Goal: Task Accomplishment & Management: Use online tool/utility

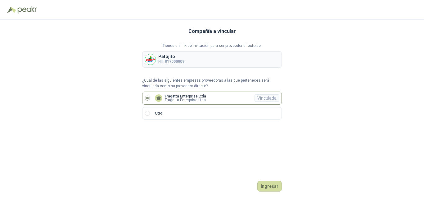
click at [184, 97] on p "Fragatta Enterprise Ltda" at bounding box center [185, 96] width 41 height 4
click at [275, 189] on button "Ingresar" at bounding box center [269, 186] width 25 height 11
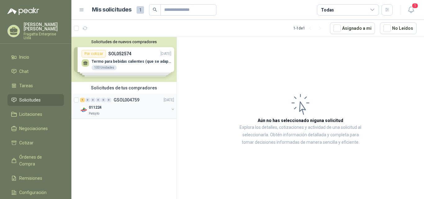
click at [97, 107] on p "011224" at bounding box center [95, 108] width 13 height 6
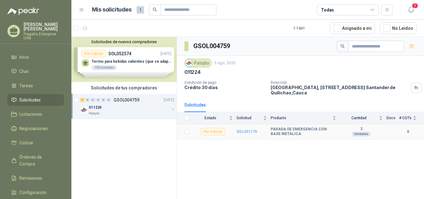
click at [245, 132] on b "SOL051176" at bounding box center [247, 131] width 20 height 4
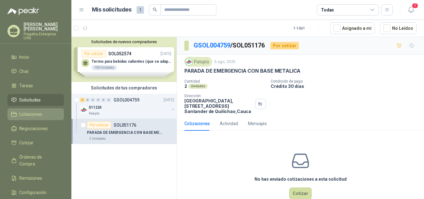
click at [31, 111] on span "Licitaciones" at bounding box center [30, 114] width 23 height 7
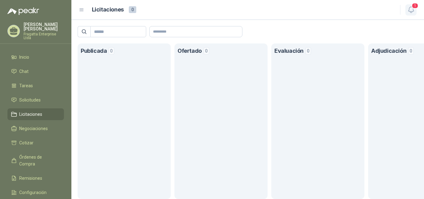
click at [414, 7] on span "1" at bounding box center [415, 6] width 7 height 6
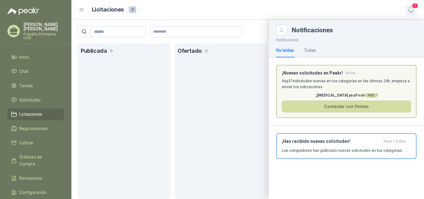
click at [414, 7] on span "1" at bounding box center [415, 6] width 7 height 6
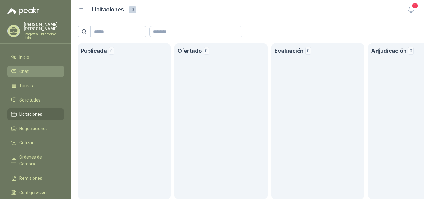
click at [31, 68] on li "Chat" at bounding box center [35, 71] width 49 height 7
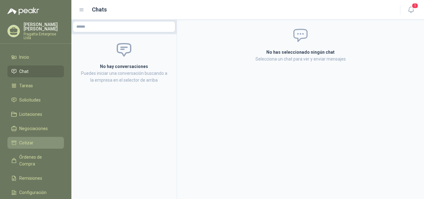
click at [23, 139] on span "Cotizar" at bounding box center [26, 142] width 14 height 7
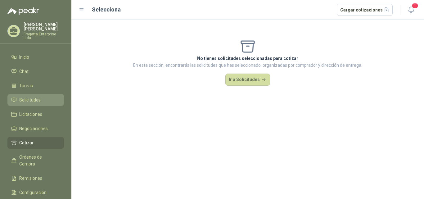
click at [31, 97] on span "Solicitudes" at bounding box center [29, 100] width 21 height 7
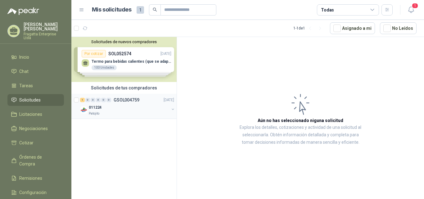
click at [95, 106] on p "011224" at bounding box center [95, 108] width 13 height 6
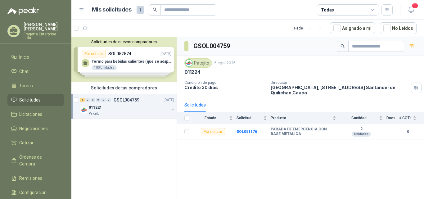
click at [129, 61] on div "Solicitudes de nuevos compradores Por cotizar SOL052574 19/08/25 Termo para beb…" at bounding box center [123, 59] width 105 height 45
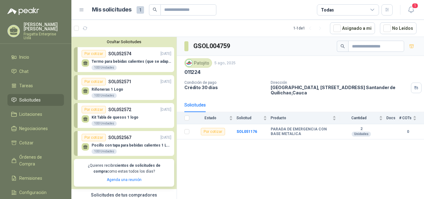
click at [126, 61] on p "Termo para bebidas calientes (que se adapten al espacio del carro) 1 logo" at bounding box center [132, 61] width 80 height 4
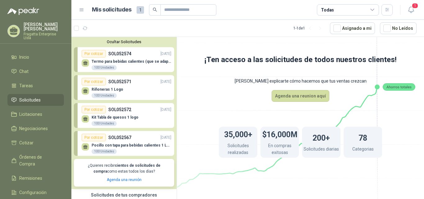
click at [125, 59] on div "Termo para bebidas calientes (que se adapten al espacio del carro) 1 logo 100 U…" at bounding box center [127, 63] width 90 height 13
click at [111, 144] on p "Pocillo con tapa para bebidas calientes 1 LOGO" at bounding box center [132, 145] width 80 height 4
click at [101, 69] on div "100 Unidades" at bounding box center [104, 67] width 25 height 5
click at [94, 54] on div "Por cotizar" at bounding box center [94, 53] width 24 height 7
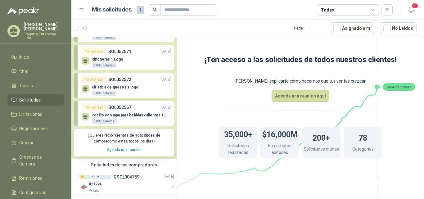
scroll to position [34, 0]
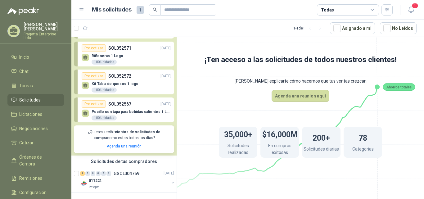
click at [104, 110] on p "Pocillo con tapa para bebidas calientes 1 LOGO" at bounding box center [132, 112] width 80 height 4
click at [93, 100] on div "Por cotizar" at bounding box center [94, 103] width 24 height 7
click at [108, 55] on p "Riñoneras 1 Logo" at bounding box center [108, 56] width 32 height 4
click at [97, 48] on div "Por cotizar" at bounding box center [94, 47] width 24 height 7
click at [28, 97] on span "Solicitudes" at bounding box center [29, 100] width 21 height 7
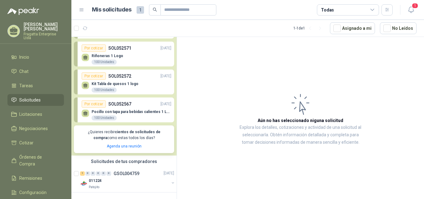
click at [100, 56] on p "Riñoneras 1 Logo" at bounding box center [108, 56] width 32 height 4
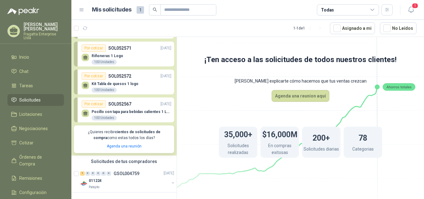
click at [118, 82] on p "Kit Tabla de quesos 1 logo" at bounding box center [115, 84] width 47 height 4
click at [94, 76] on div "Por cotizar" at bounding box center [94, 75] width 24 height 7
click at [120, 84] on p "Kit Tabla de quesos 1 logo" at bounding box center [115, 84] width 47 height 4
click at [110, 110] on p "Pocillo con tapa para bebidas calientes 1 LOGO" at bounding box center [132, 112] width 80 height 4
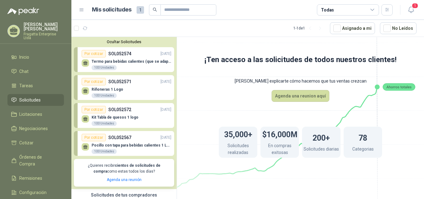
click at [113, 62] on p "Termo para bebidas calientes (que se adapten al espacio del carro) 1 logo" at bounding box center [132, 61] width 80 height 4
click at [28, 111] on span "Licitaciones" at bounding box center [30, 114] width 23 height 7
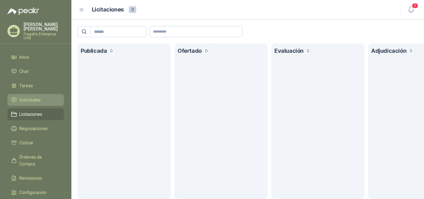
click at [28, 97] on span "Solicitudes" at bounding box center [29, 100] width 21 height 7
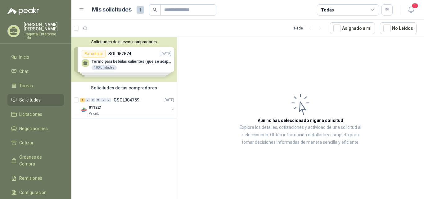
click at [132, 62] on div "Solicitudes de nuevos compradores Por cotizar SOL052574 19/08/25 Termo para beb…" at bounding box center [123, 59] width 105 height 45
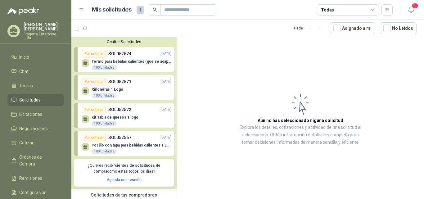
click at [111, 86] on div "Riñoneras 1 Logo 100 Unidades" at bounding box center [127, 91] width 90 height 13
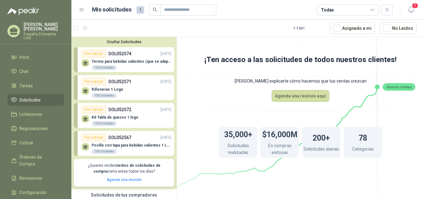
click at [122, 63] on p "Termo para bebidas calientes (que se adapten al espacio del carro) 1 logo" at bounding box center [132, 61] width 80 height 4
click at [305, 97] on button "Agenda una reunion aquí" at bounding box center [301, 96] width 58 height 12
click at [135, 58] on div "Termo para bebidas calientes (que se adapten al espacio del carro) 1 logo 100 U…" at bounding box center [127, 63] width 90 height 13
click at [147, 61] on p "Termo para bebidas calientes (que se adapten al espacio del carro) 1 logo" at bounding box center [132, 61] width 80 height 4
click at [411, 10] on icon "button" at bounding box center [411, 10] width 8 height 8
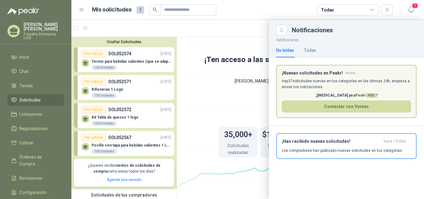
click at [33, 97] on span "Solicitudes" at bounding box center [29, 100] width 21 height 7
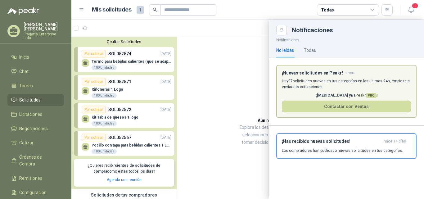
click at [126, 64] on div at bounding box center [247, 109] width 353 height 179
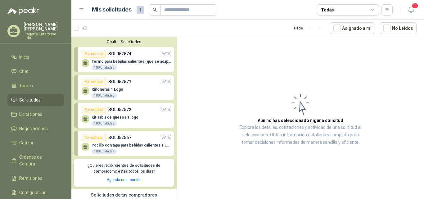
click at [152, 61] on p "Termo para bebidas calientes (que se adapten al espacio del carro) 1 logo" at bounding box center [132, 61] width 80 height 4
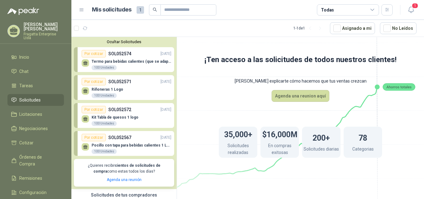
click at [153, 65] on div "Termo para bebidas calientes (que se adapten al espacio del carro) 1 logo 100 U…" at bounding box center [132, 64] width 80 height 11
click at [145, 139] on div "Por cotizar SOL052567 19/08/25" at bounding box center [127, 137] width 90 height 7
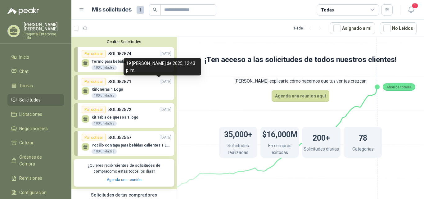
click at [150, 84] on div "Por cotizar SOL052571 19/08/25" at bounding box center [127, 81] width 90 height 7
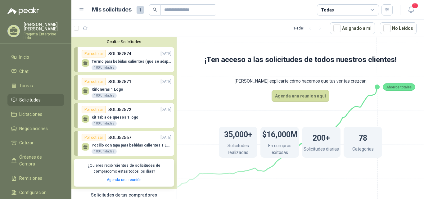
click at [153, 62] on p "Termo para bebidas calientes (que se adapten al espacio del carro) 1 logo" at bounding box center [132, 61] width 80 height 4
click at [123, 64] on p "Termo para bebidas calientes (que se adapten al espacio del carro) 1 logo" at bounding box center [132, 61] width 80 height 4
click at [25, 82] on span "Tareas" at bounding box center [26, 85] width 14 height 7
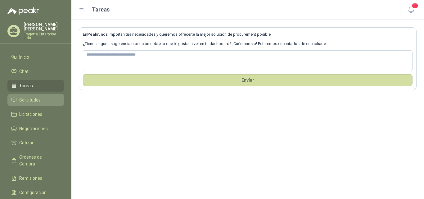
click at [27, 97] on span "Solicitudes" at bounding box center [29, 100] width 21 height 7
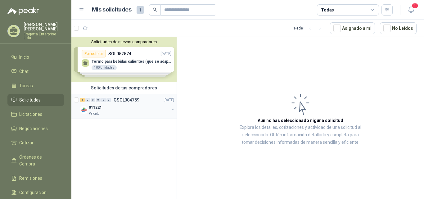
click at [97, 109] on p "011224" at bounding box center [95, 108] width 13 height 6
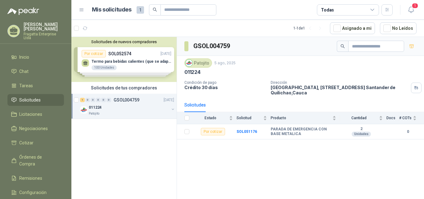
click at [132, 62] on div "Solicitudes de nuevos compradores Por cotizar SOL052574 19/08/25 Termo para beb…" at bounding box center [123, 59] width 105 height 45
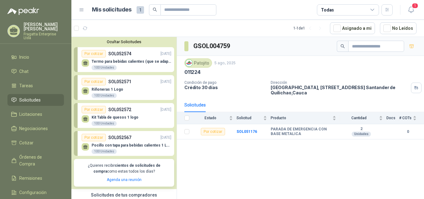
click at [137, 61] on p "Termo para bebidas calientes (que se adapten al espacio del carro) 1 logo" at bounding box center [132, 61] width 80 height 4
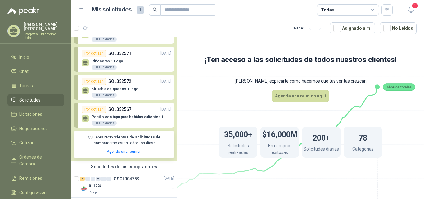
scroll to position [34, 0]
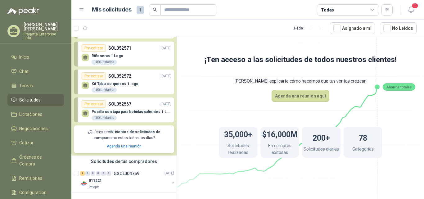
click at [156, 112] on p "Pocillo con tapa para bebidas calientes 1 LOGO" at bounding box center [132, 112] width 80 height 4
click at [138, 109] on div "Pocillo con tapa para bebidas calientes 1 LOGO 100 Unidades" at bounding box center [127, 114] width 90 height 13
click at [94, 182] on p "011224" at bounding box center [95, 181] width 13 height 6
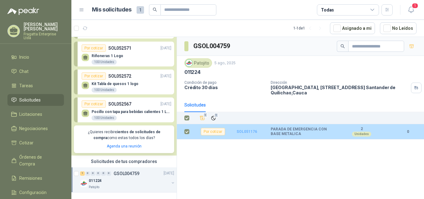
click at [245, 133] on b "SOL051176" at bounding box center [247, 131] width 20 height 4
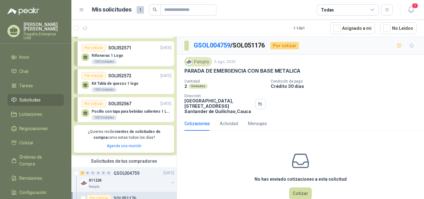
scroll to position [14, 0]
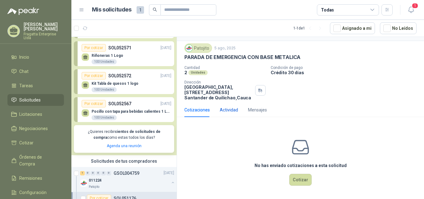
click at [231, 111] on div "Actividad" at bounding box center [229, 110] width 18 height 7
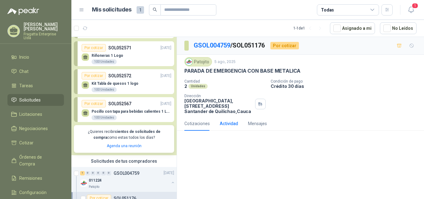
scroll to position [0, 0]
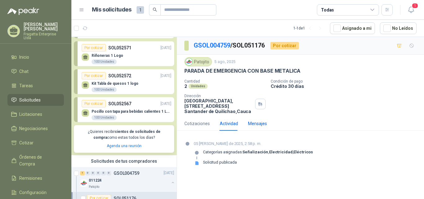
click at [257, 122] on div "Mensajes" at bounding box center [257, 123] width 19 height 7
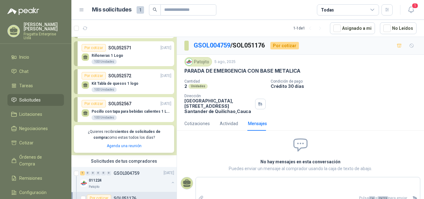
scroll to position [7, 0]
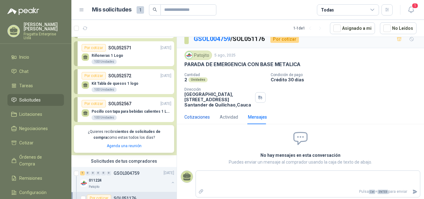
click at [196, 118] on div "Cotizaciones" at bounding box center [196, 117] width 25 height 7
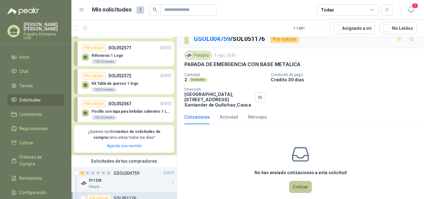
click at [295, 189] on button "Cotizar" at bounding box center [300, 187] width 22 height 12
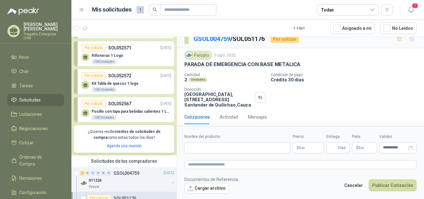
scroll to position [10, 0]
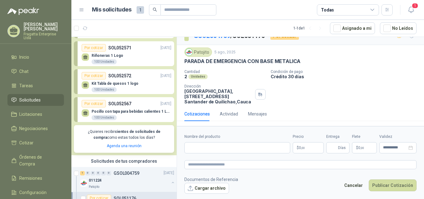
click at [149, 85] on div "Kit Tabla de quesos 1 logo 100 Unidades" at bounding box center [127, 85] width 90 height 13
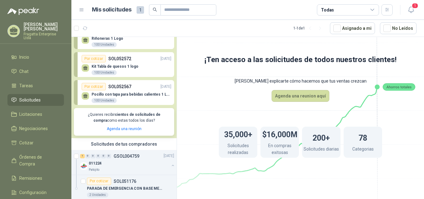
scroll to position [59, 0]
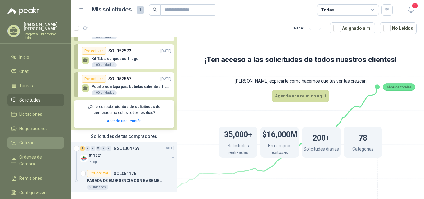
click at [25, 140] on span "Cotizar" at bounding box center [26, 142] width 14 height 7
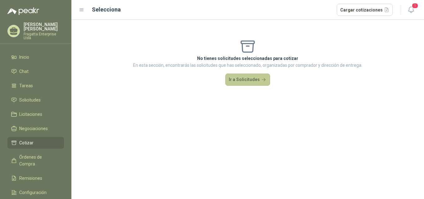
click at [251, 79] on button "Ir a Solicitudes" at bounding box center [247, 80] width 45 height 12
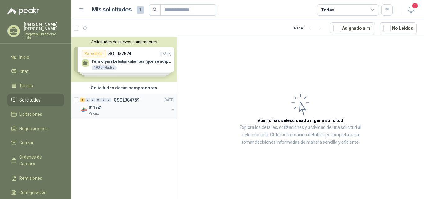
click at [96, 111] on div "011224" at bounding box center [129, 107] width 80 height 7
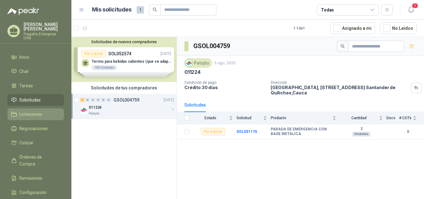
click at [20, 111] on span "Licitaciones" at bounding box center [30, 114] width 23 height 7
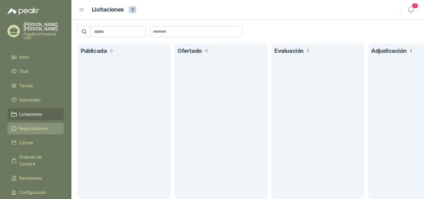
click at [20, 125] on span "Negociaciones" at bounding box center [33, 128] width 29 height 7
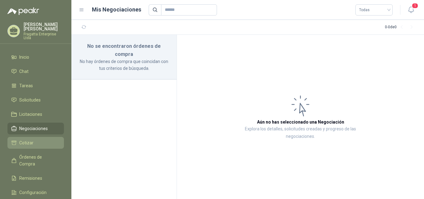
click at [25, 139] on span "Cotizar" at bounding box center [26, 142] width 14 height 7
